Goal: Navigation & Orientation: Find specific page/section

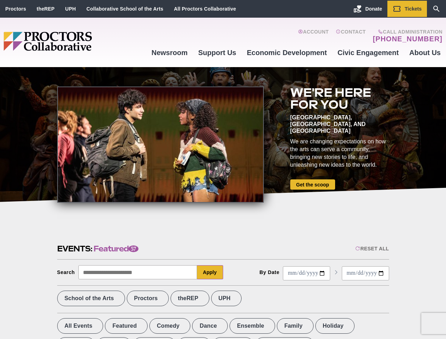
click at [223, 170] on div at bounding box center [160, 145] width 207 height 116
click at [372, 249] on div "Reset All" at bounding box center [372, 249] width 34 height 6
click at [210, 272] on button "Apply" at bounding box center [210, 272] width 26 height 14
